Goal: Information Seeking & Learning: Find specific fact

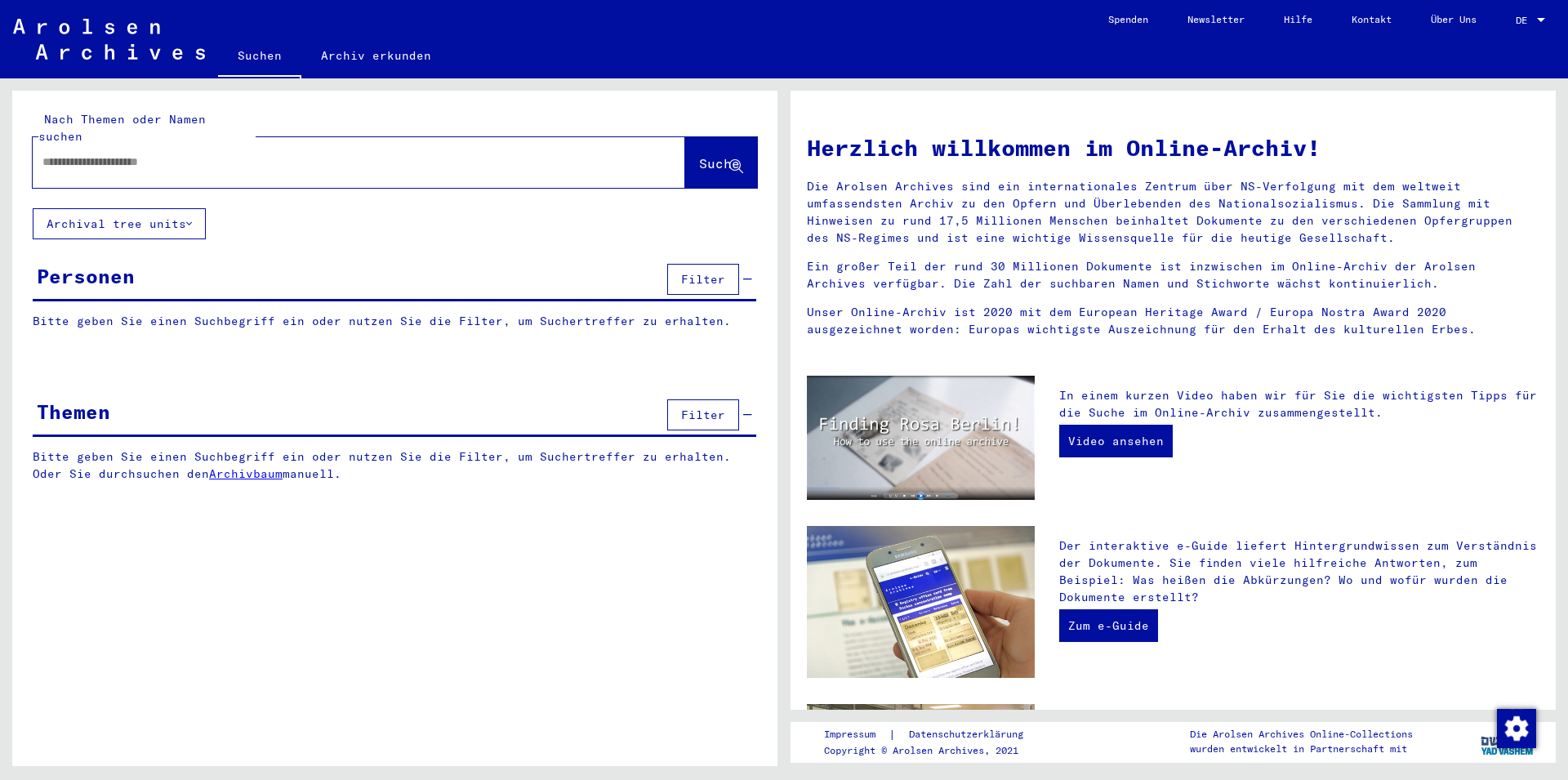
click at [265, 154] on div at bounding box center [334, 163] width 604 height 37
click at [264, 153] on input "text" at bounding box center [339, 162] width 594 height 17
paste input "******"
type input "**********"
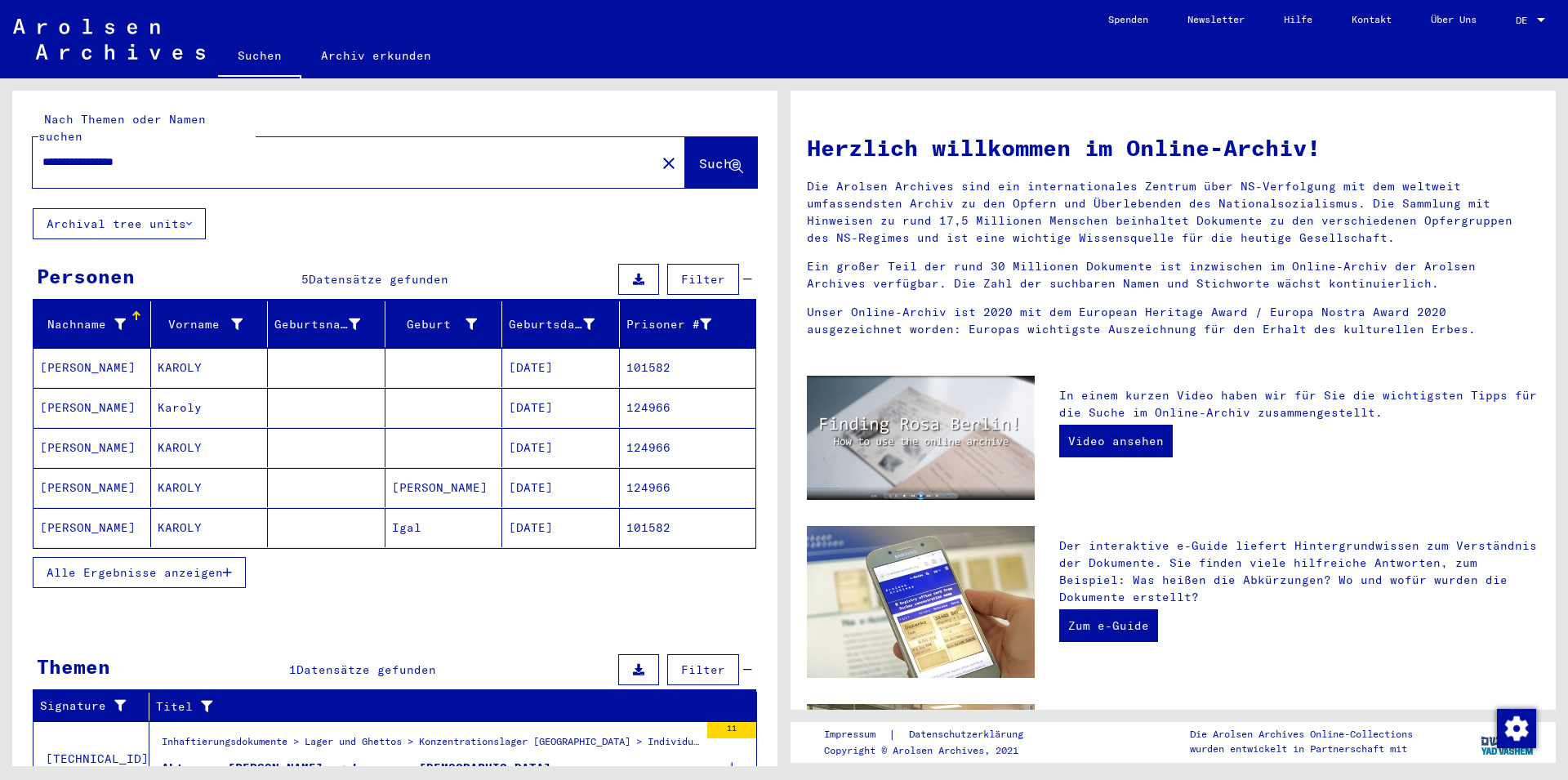
click at [253, 348] on mat-cell "KAROLY" at bounding box center [210, 367] width 118 height 40
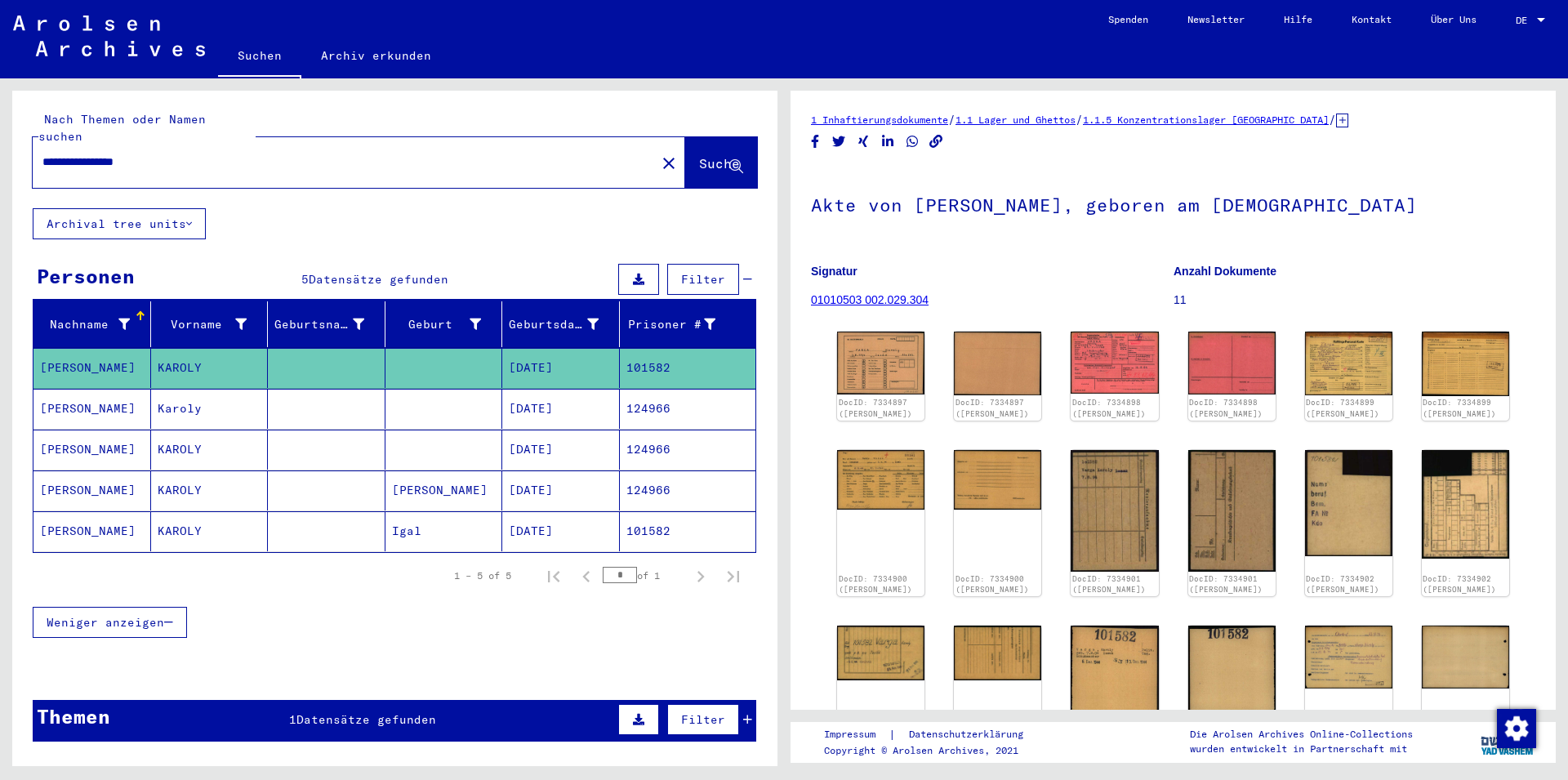
click at [303, 400] on mat-cell at bounding box center [327, 409] width 118 height 40
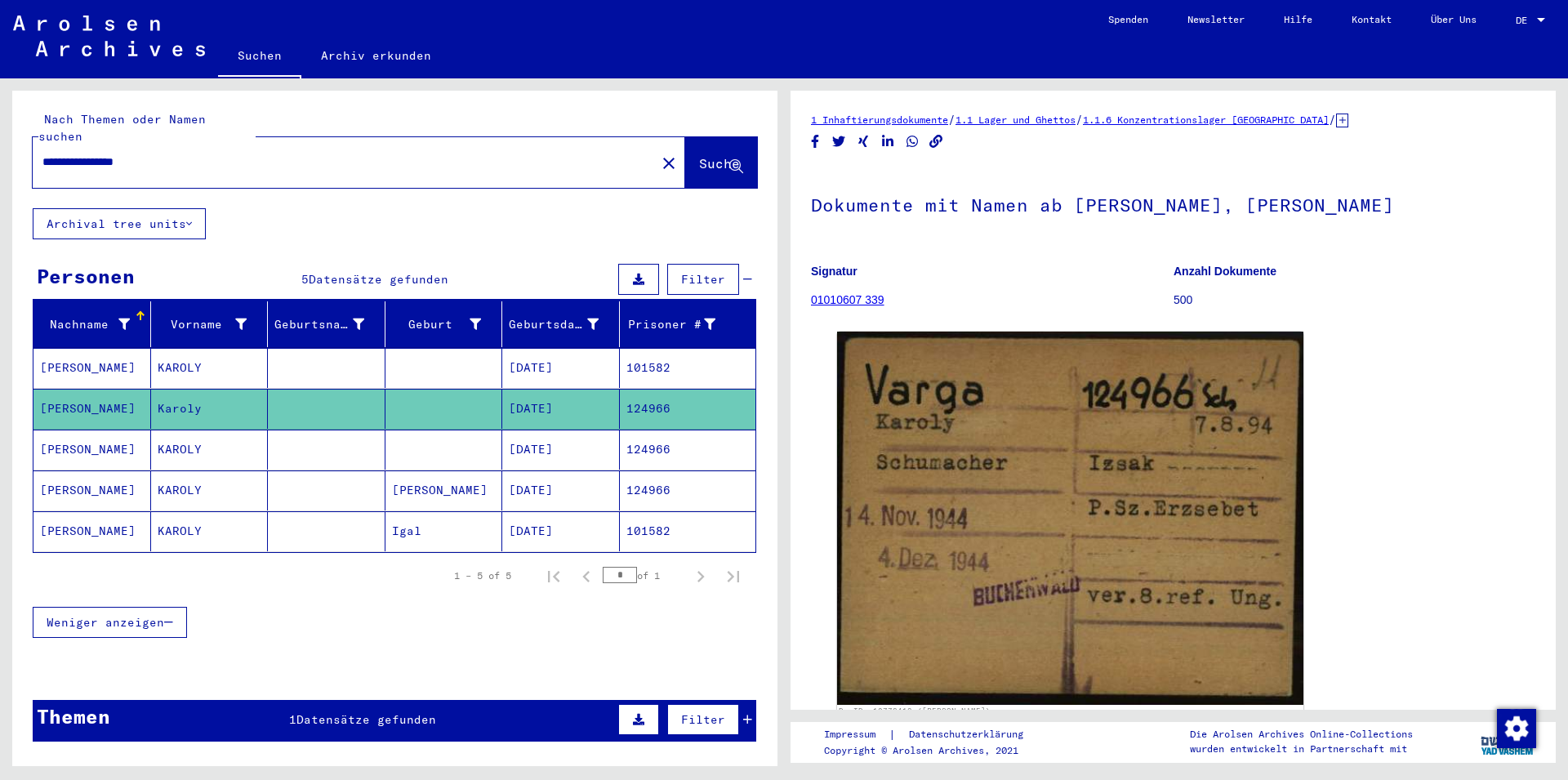
click at [314, 430] on mat-cell at bounding box center [327, 450] width 118 height 40
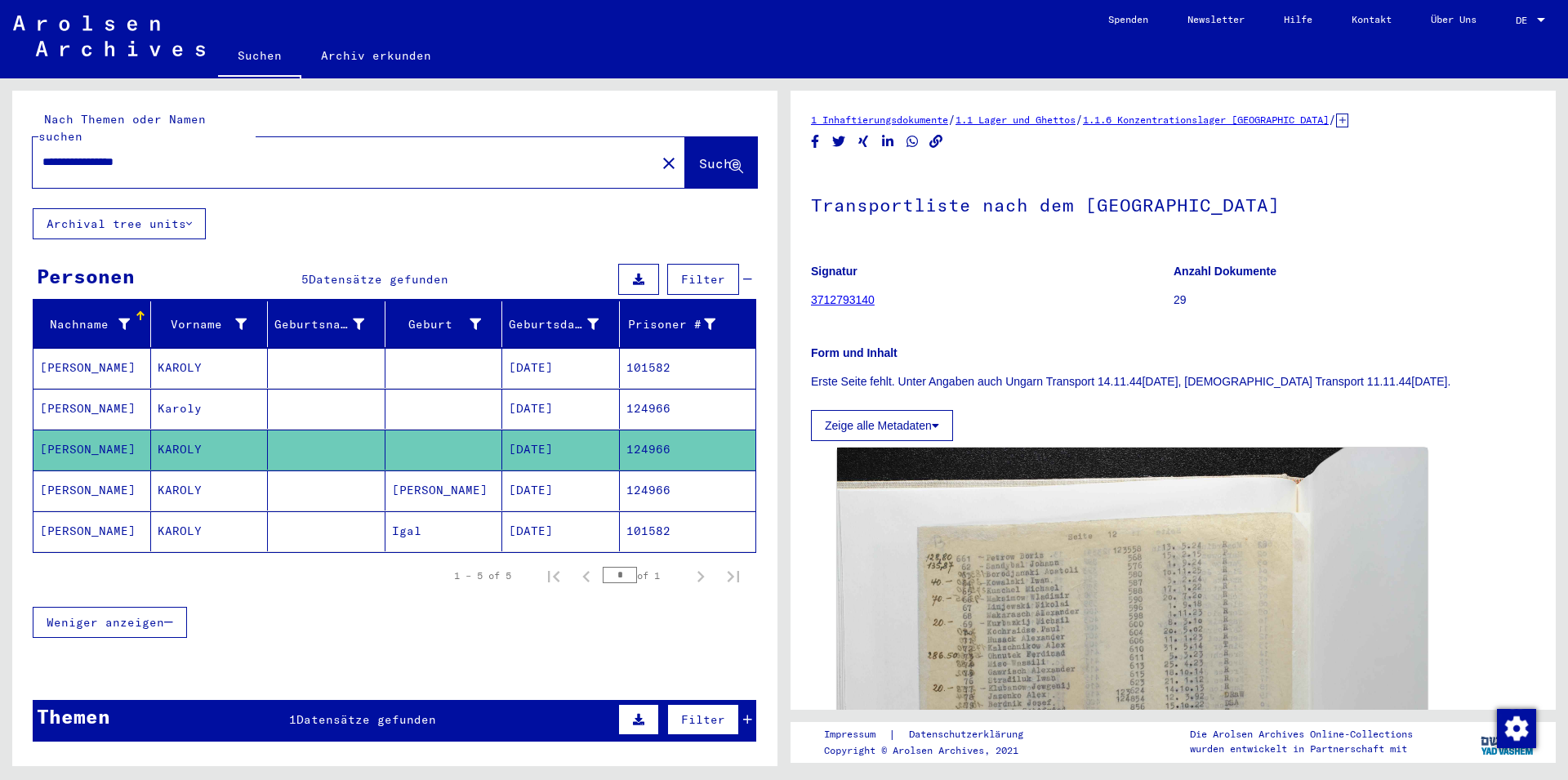
click at [314, 471] on mat-cell at bounding box center [327, 491] width 118 height 40
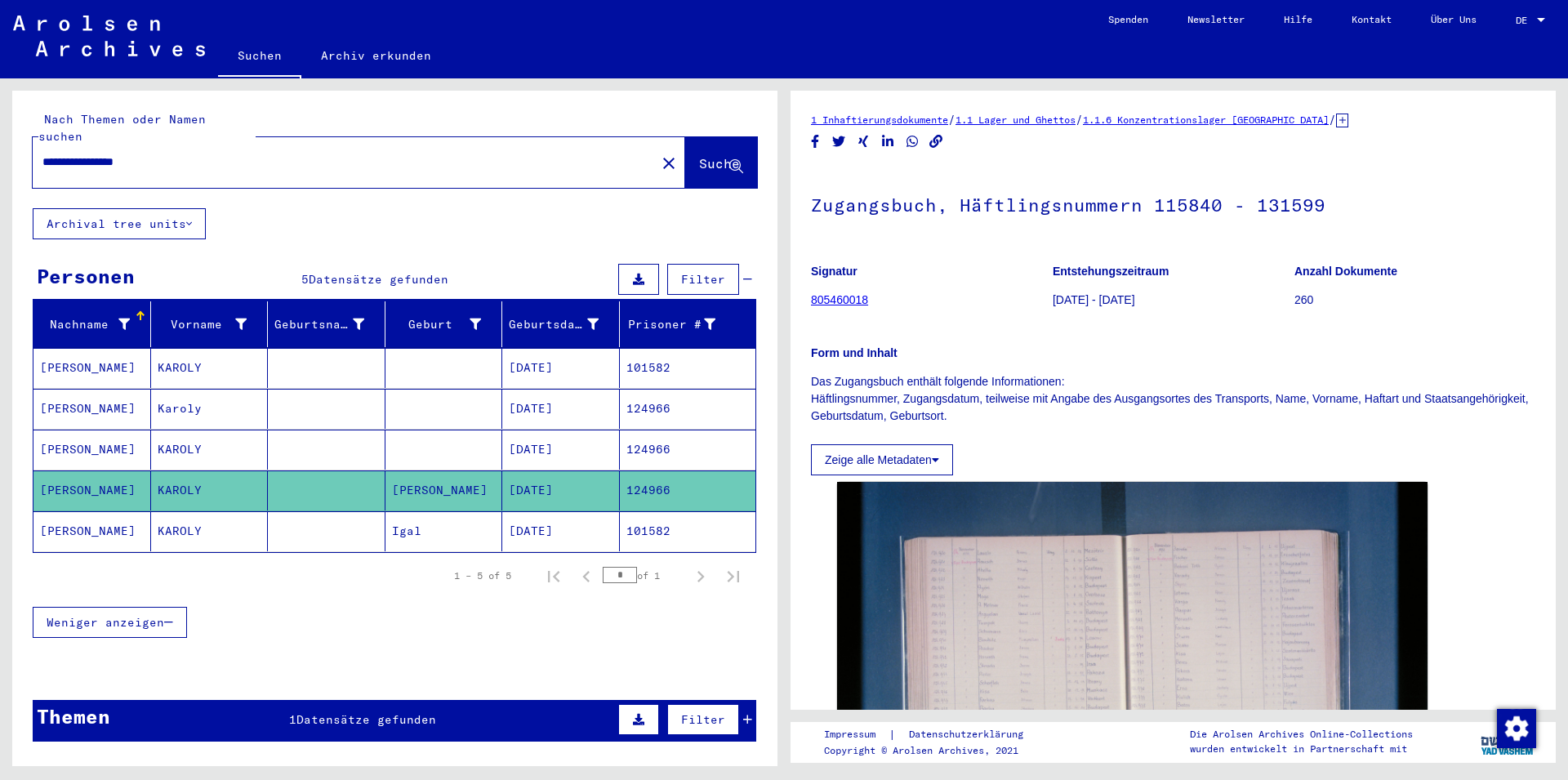
click at [306, 529] on mat-cell at bounding box center [327, 532] width 118 height 40
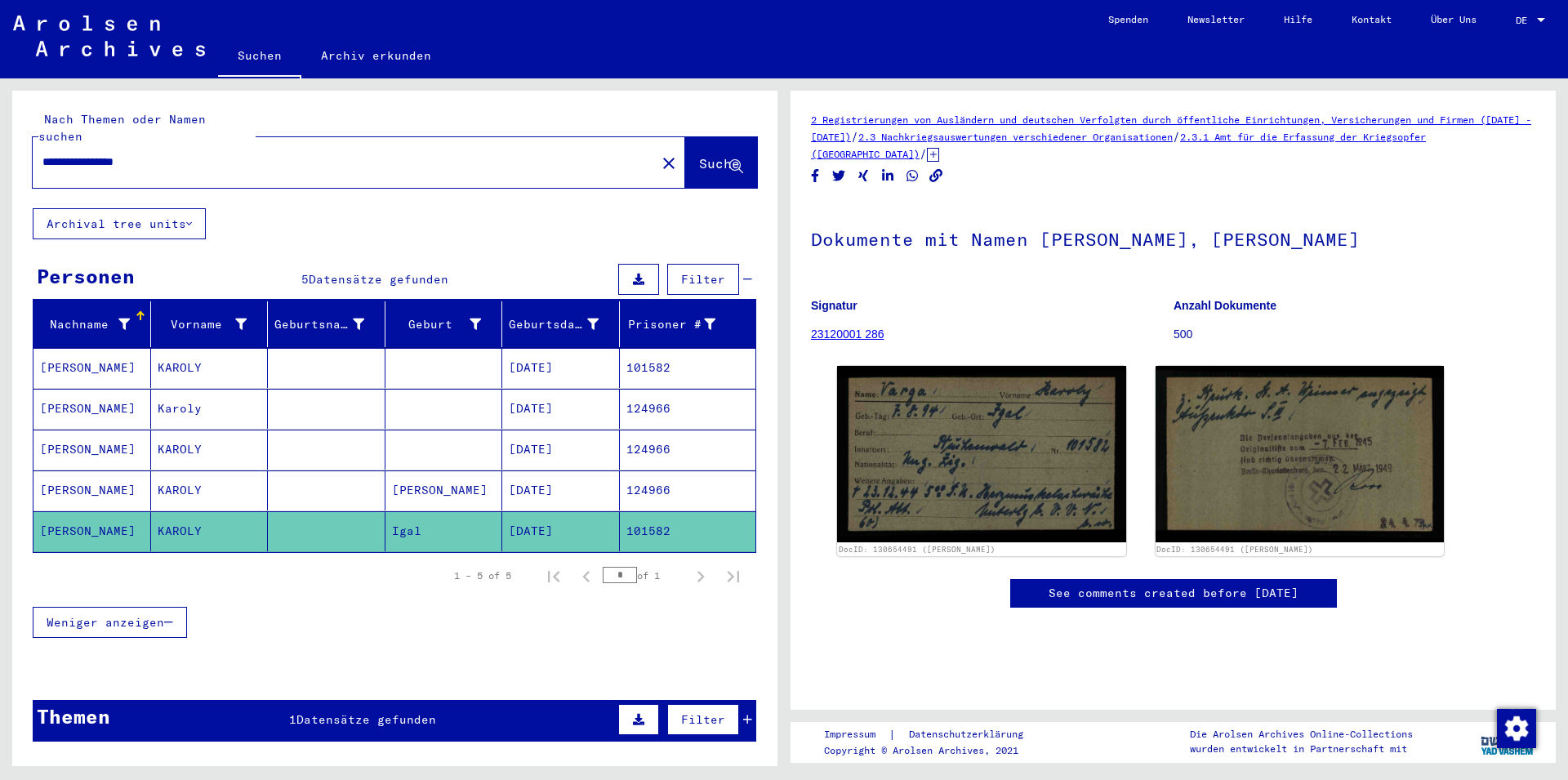
click at [268, 402] on mat-cell at bounding box center [327, 409] width 118 height 40
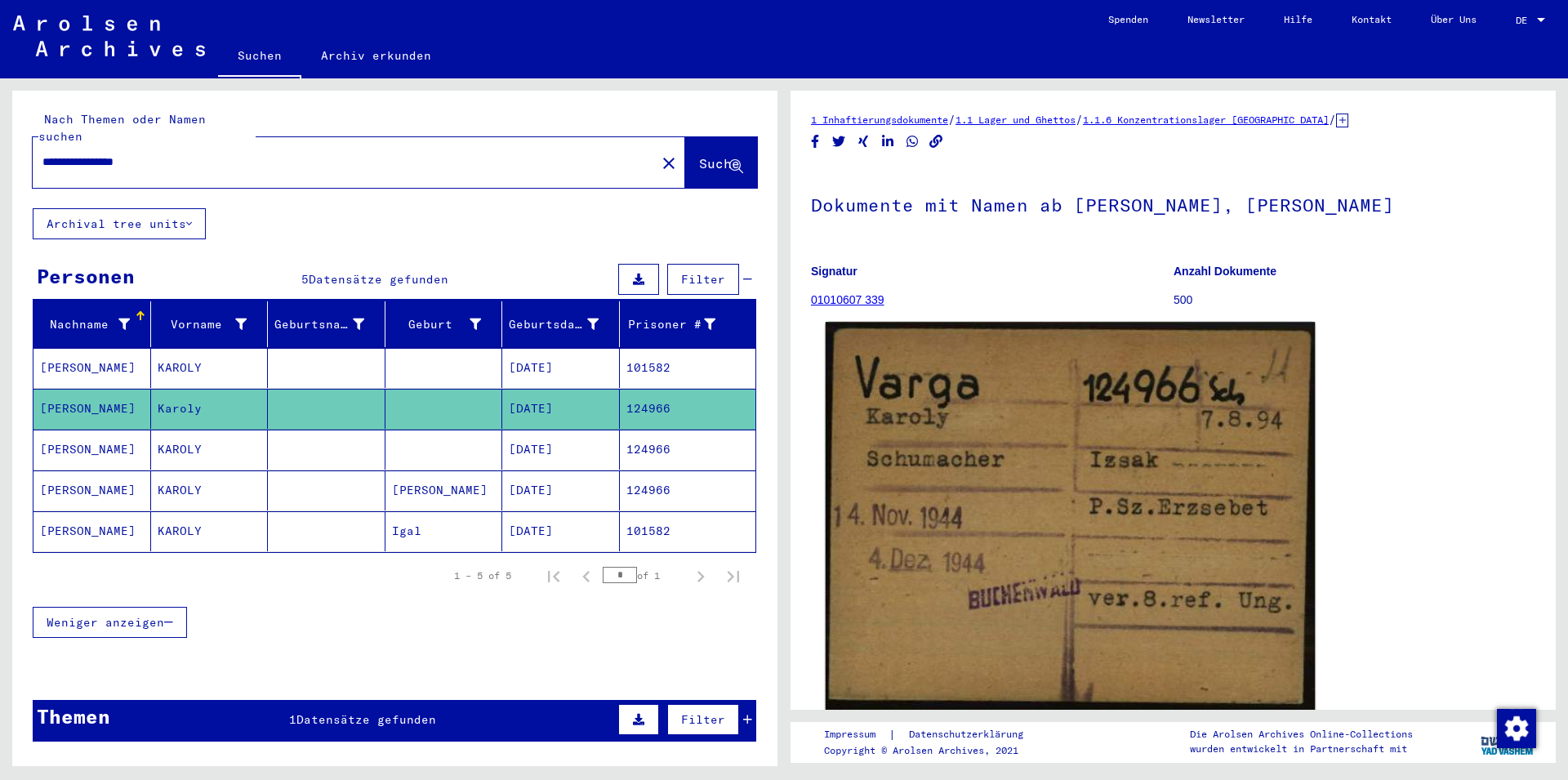
click at [1047, 419] on img at bounding box center [1070, 517] width 489 height 392
